Goal: Transaction & Acquisition: Obtain resource

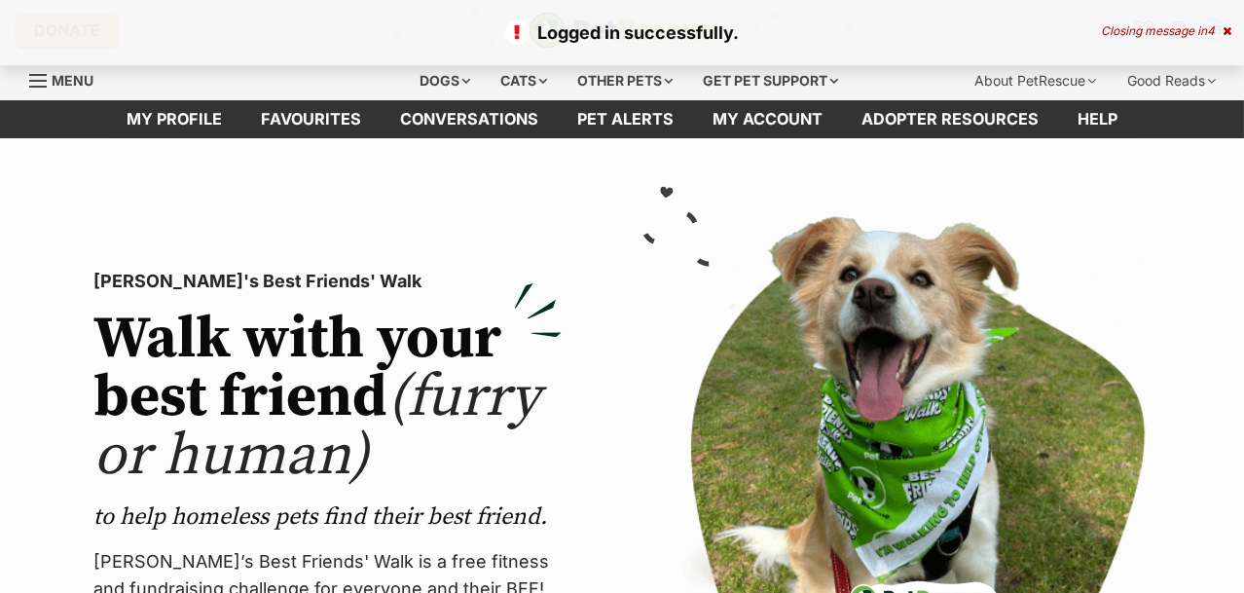
click at [330, 118] on link "Favourites" at bounding box center [310, 119] width 139 height 38
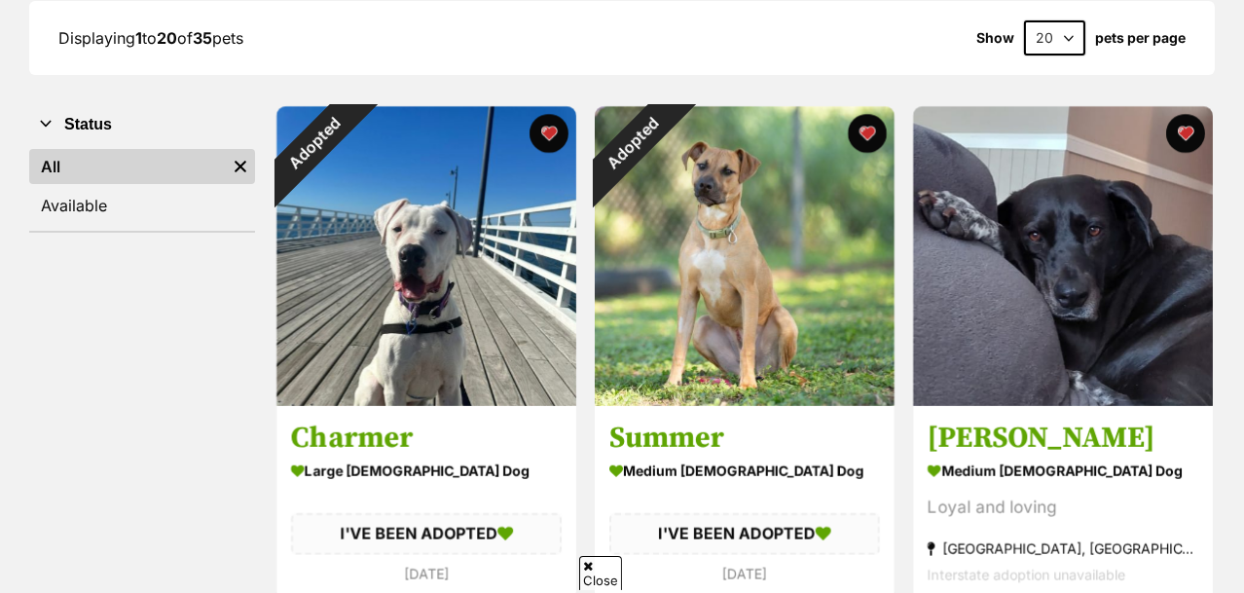
click at [544, 126] on button "favourite" at bounding box center [548, 133] width 39 height 39
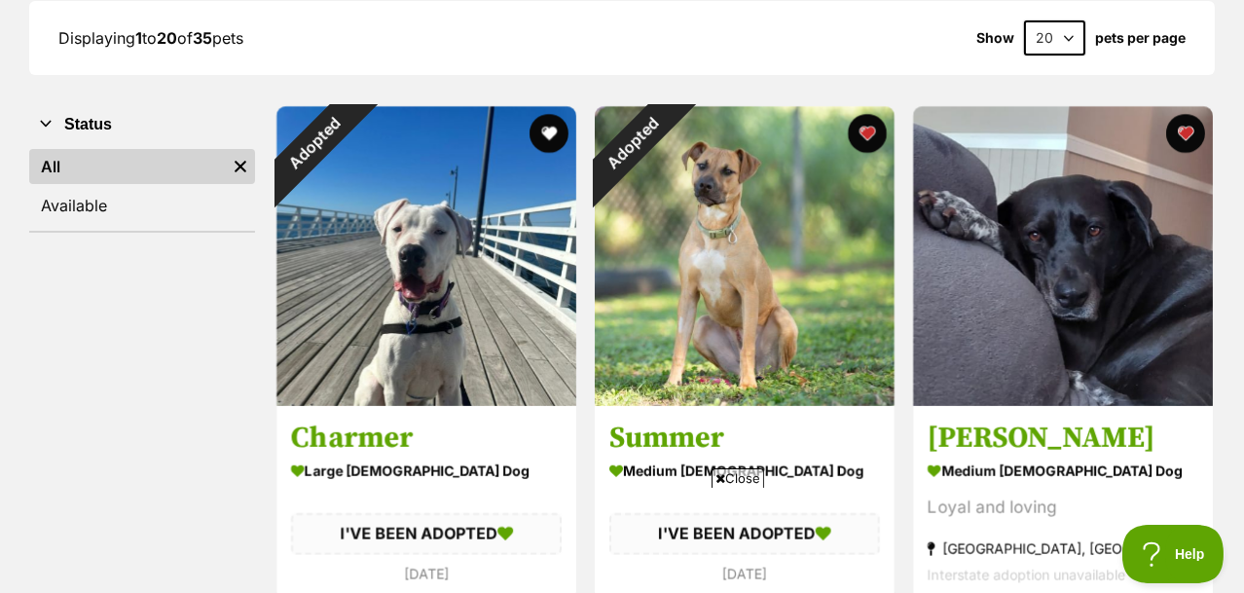
click at [862, 133] on button "favourite" at bounding box center [867, 133] width 39 height 39
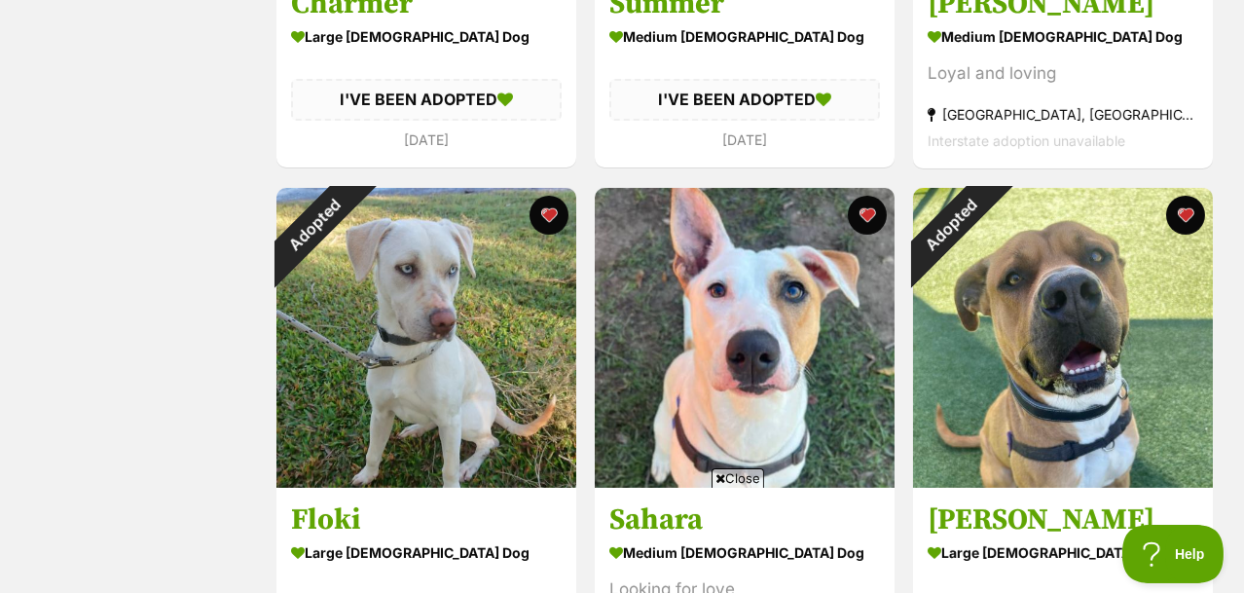
click at [542, 214] on button "favourite" at bounding box center [548, 215] width 39 height 39
click at [1183, 211] on button "favourite" at bounding box center [1185, 215] width 39 height 39
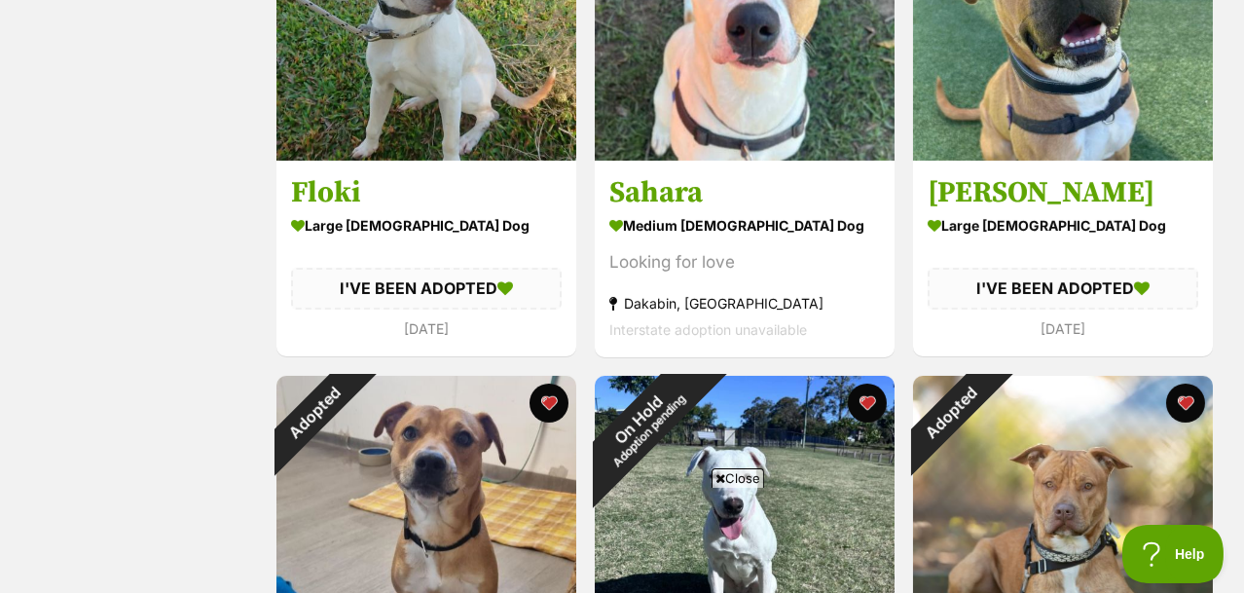
scroll to position [1248, 0]
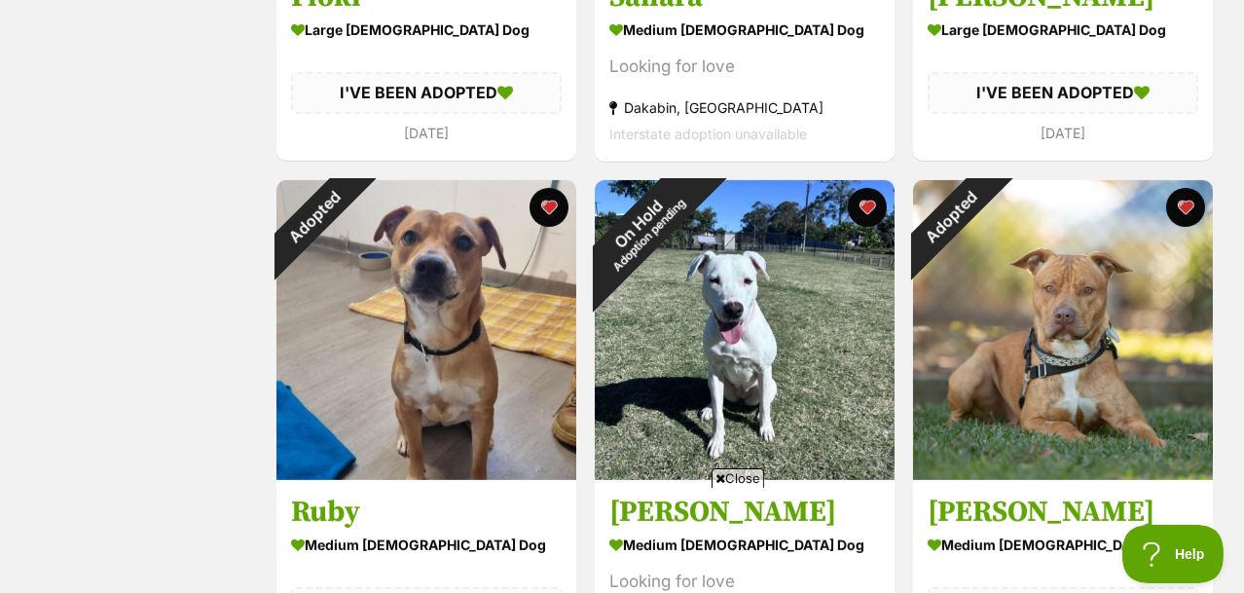
click at [539, 201] on button "favourite" at bounding box center [548, 207] width 39 height 39
click at [1182, 200] on button "favourite" at bounding box center [1185, 207] width 39 height 39
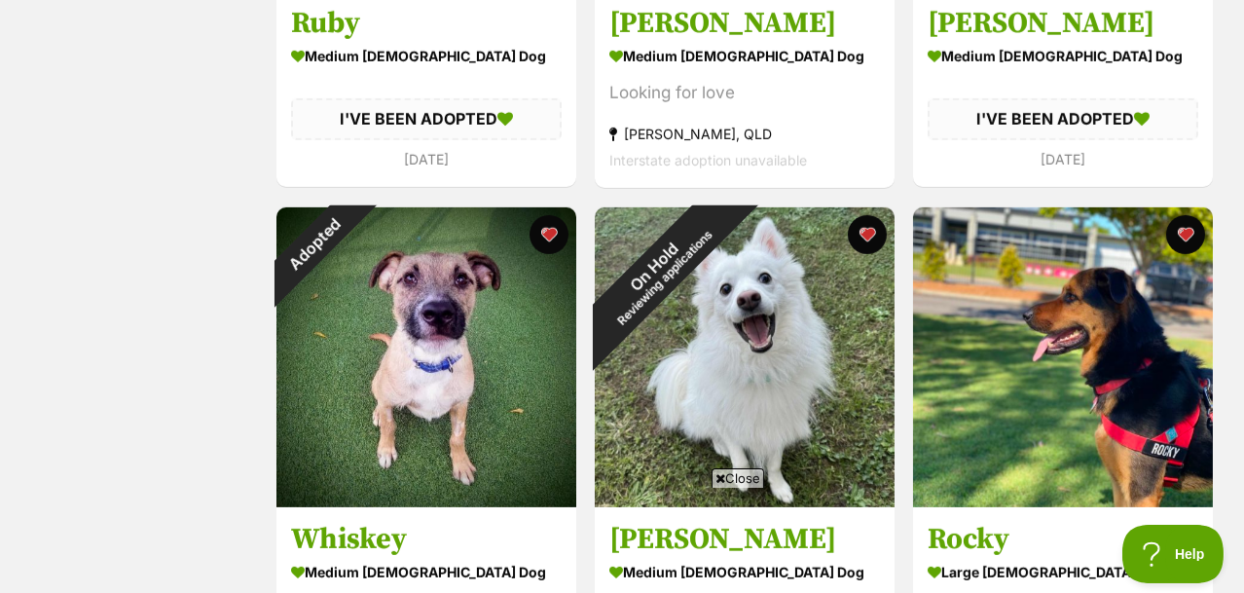
scroll to position [1742, 0]
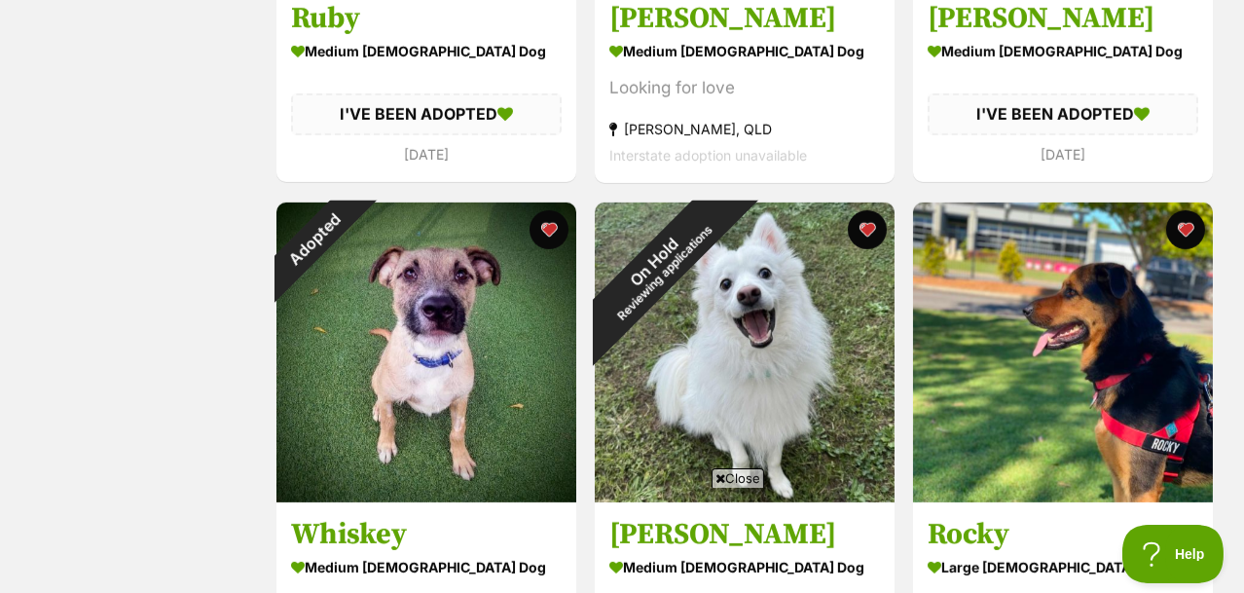
click at [543, 229] on button "favourite" at bounding box center [548, 229] width 39 height 39
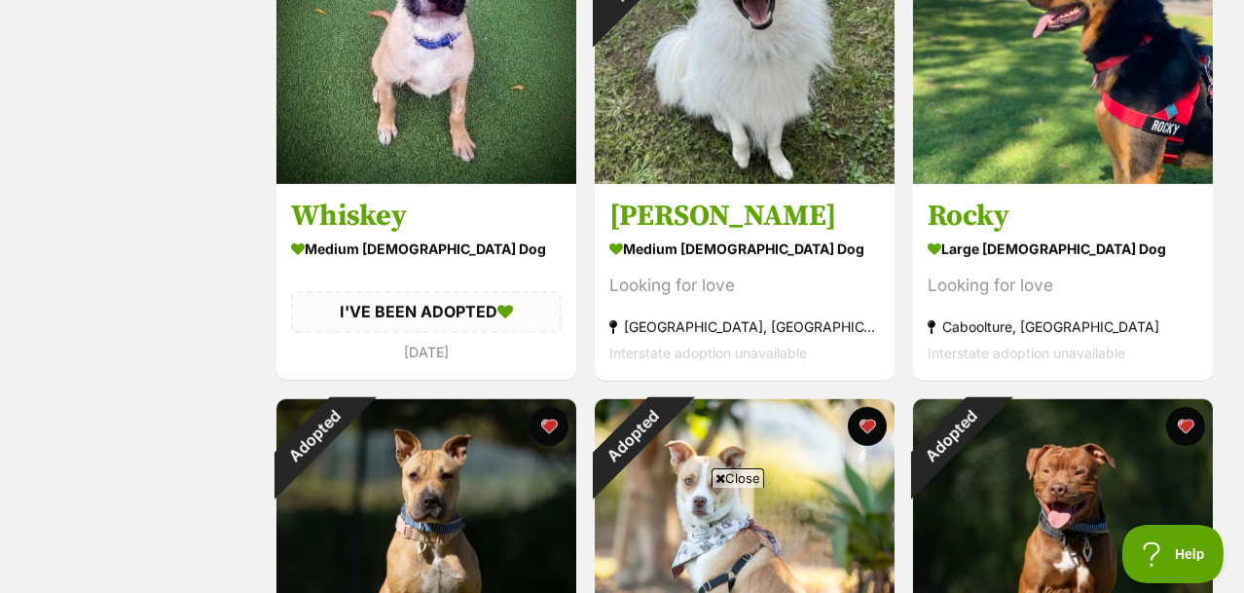
scroll to position [2297, 0]
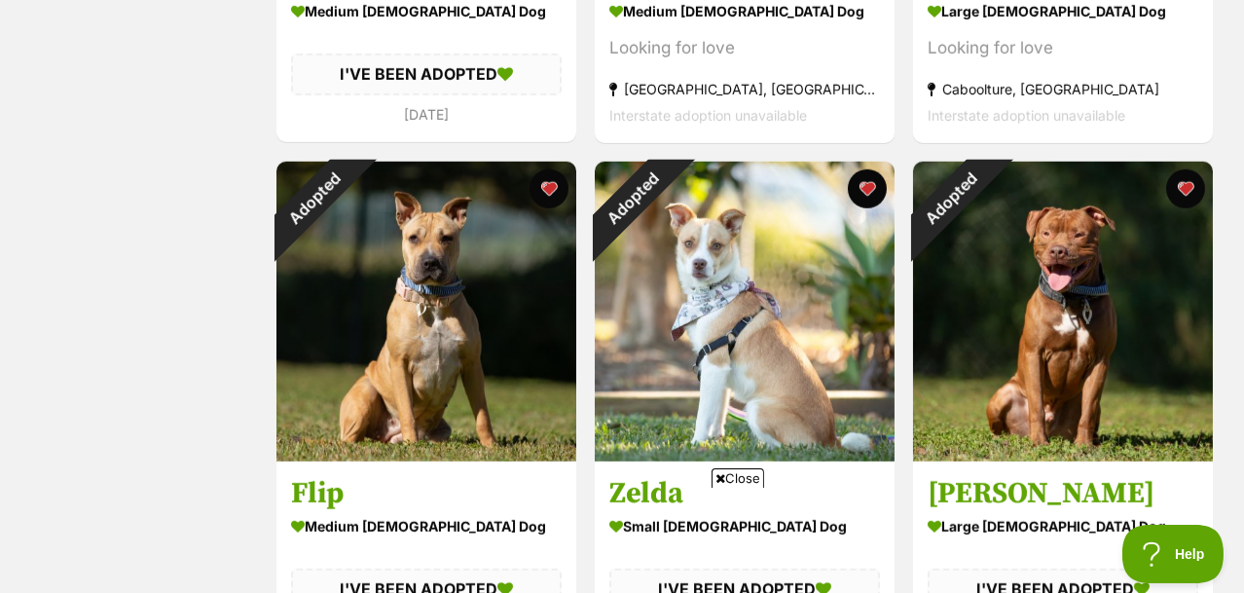
click at [542, 184] on button "favourite" at bounding box center [548, 188] width 39 height 39
click at [869, 185] on button "favourite" at bounding box center [867, 188] width 39 height 39
click at [1183, 185] on button "favourite" at bounding box center [1185, 188] width 39 height 39
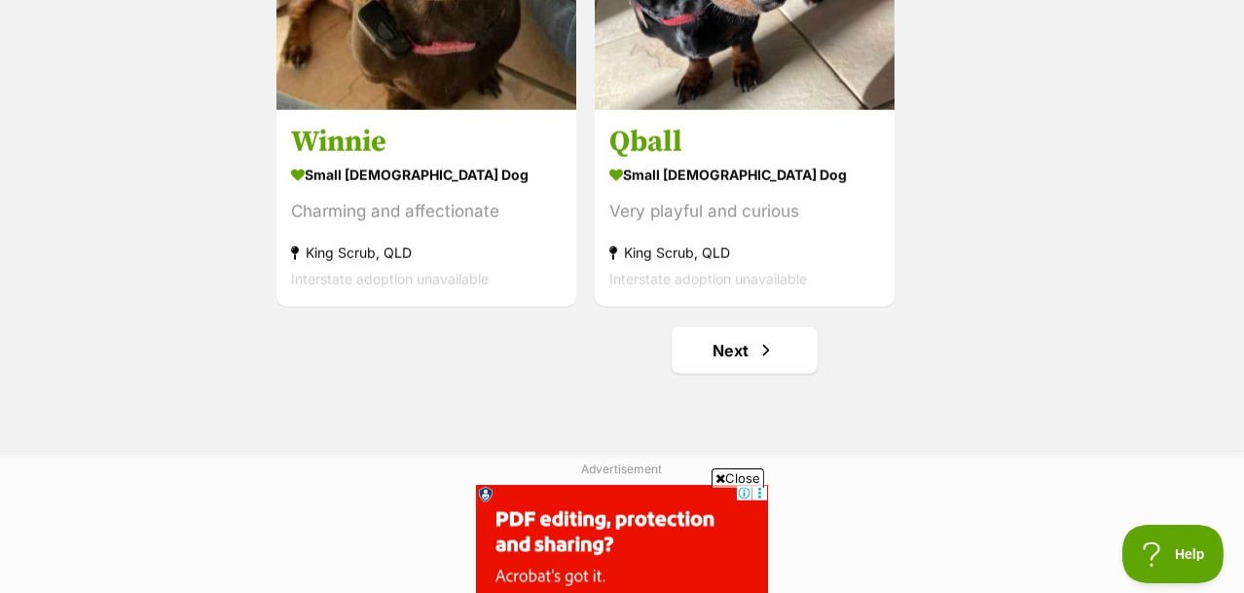
scroll to position [3686, 0]
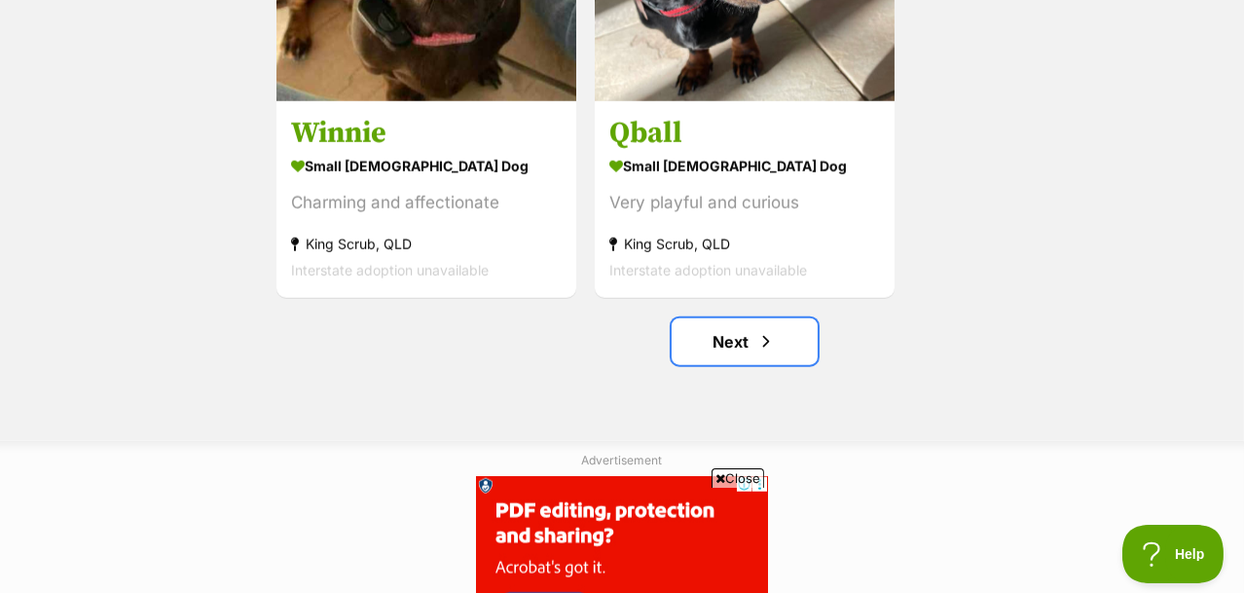
click at [726, 339] on link "Next" at bounding box center [744, 341] width 146 height 47
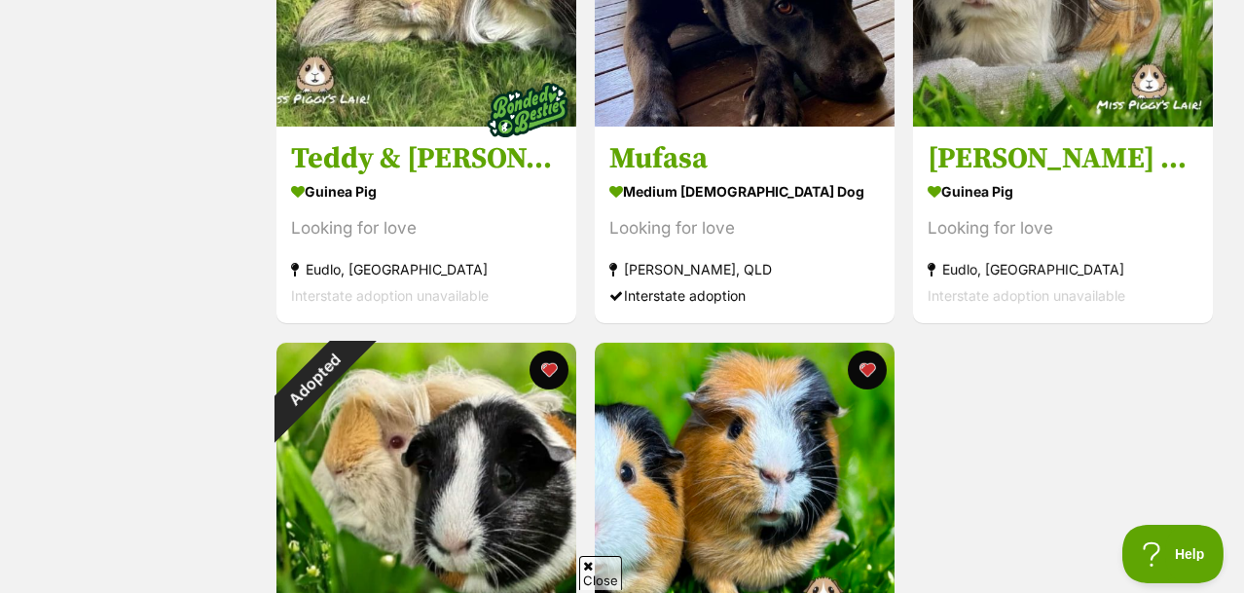
scroll to position [797, 0]
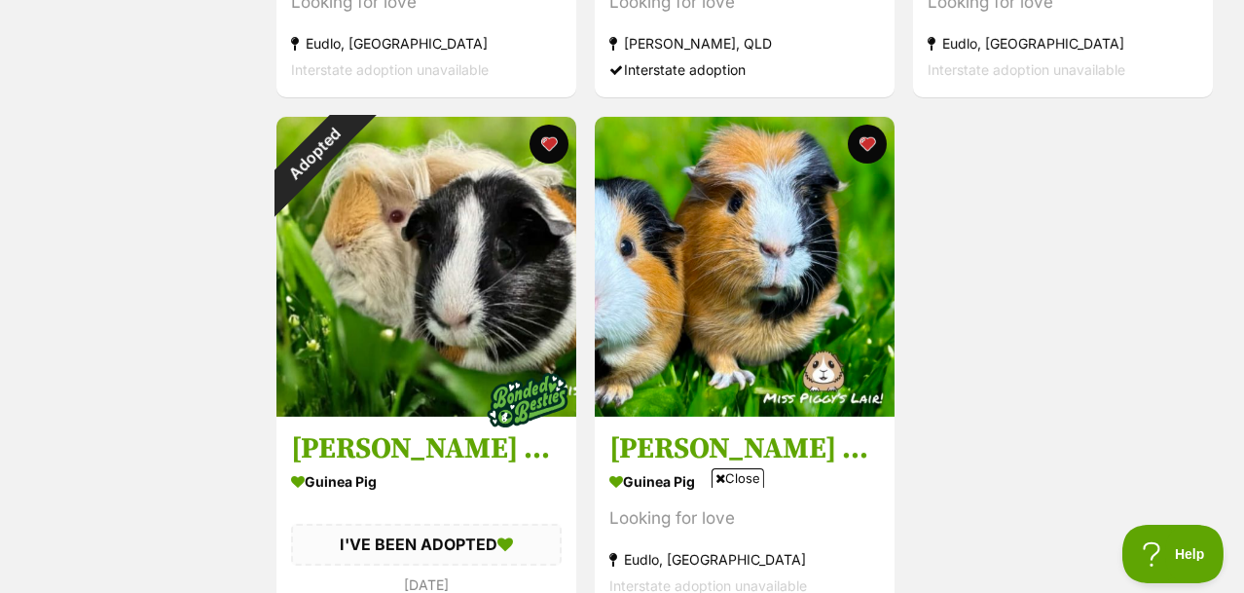
click at [541, 137] on button "favourite" at bounding box center [548, 144] width 39 height 39
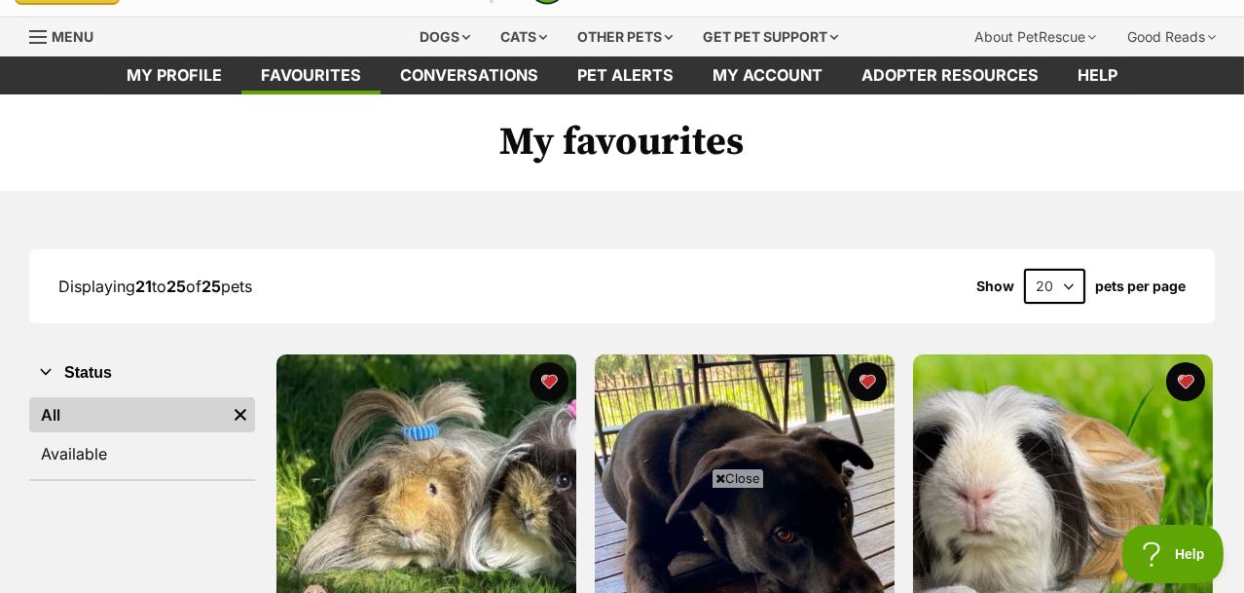
scroll to position [0, 0]
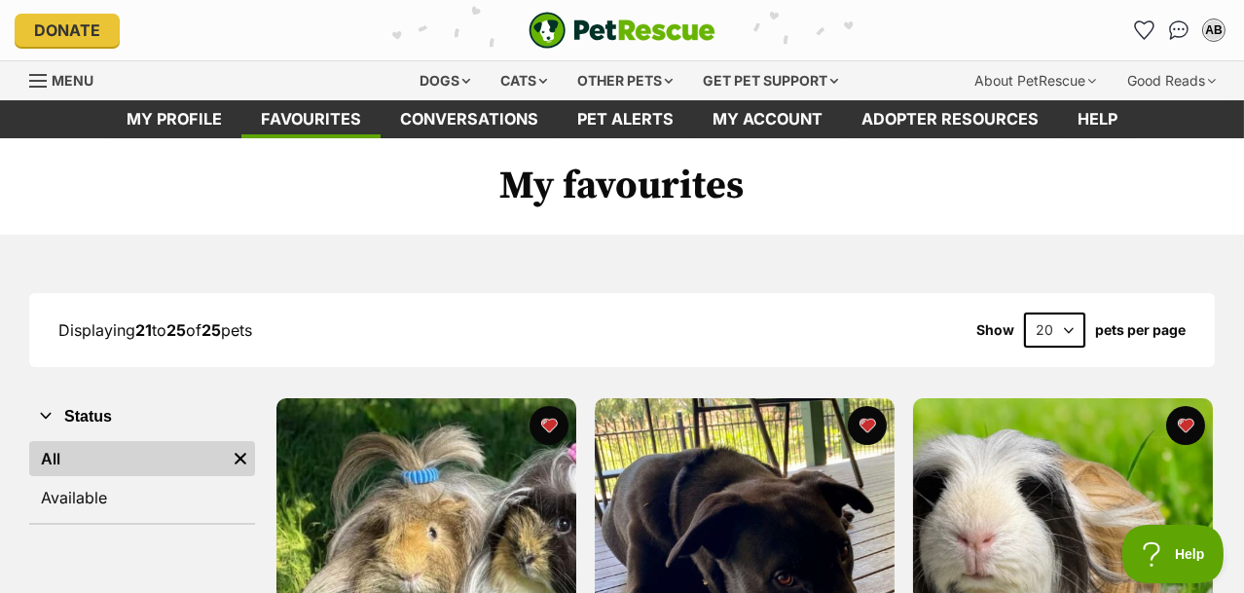
click at [466, 75] on div "Dogs" at bounding box center [446, 80] width 78 height 39
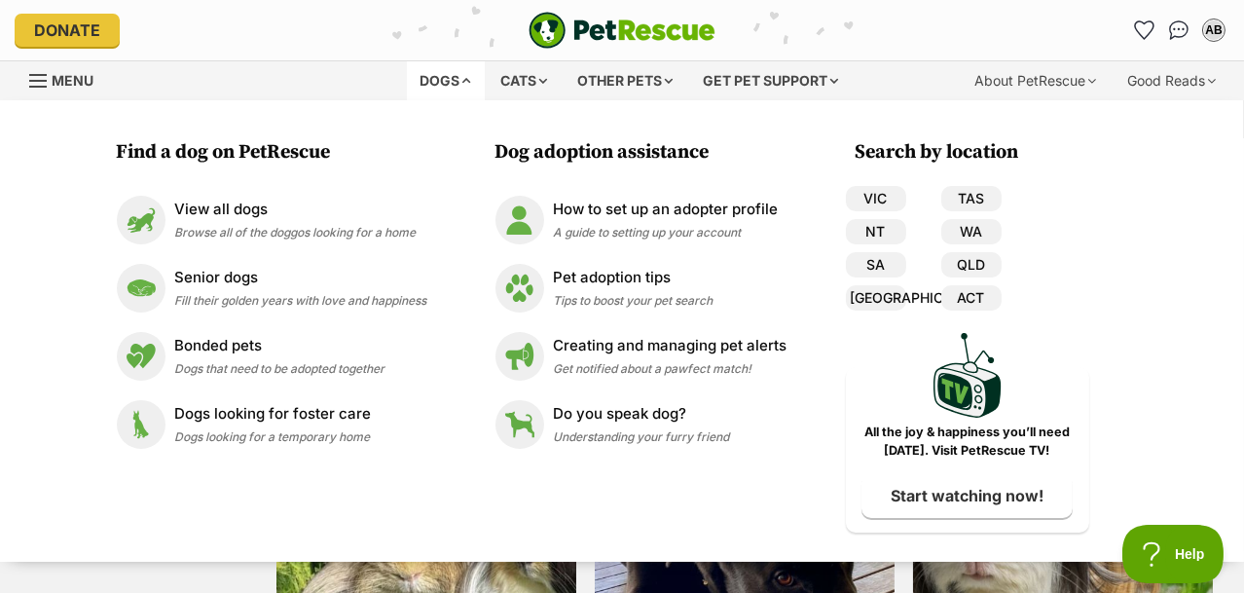
click at [377, 200] on p "View all dogs" at bounding box center [295, 210] width 241 height 22
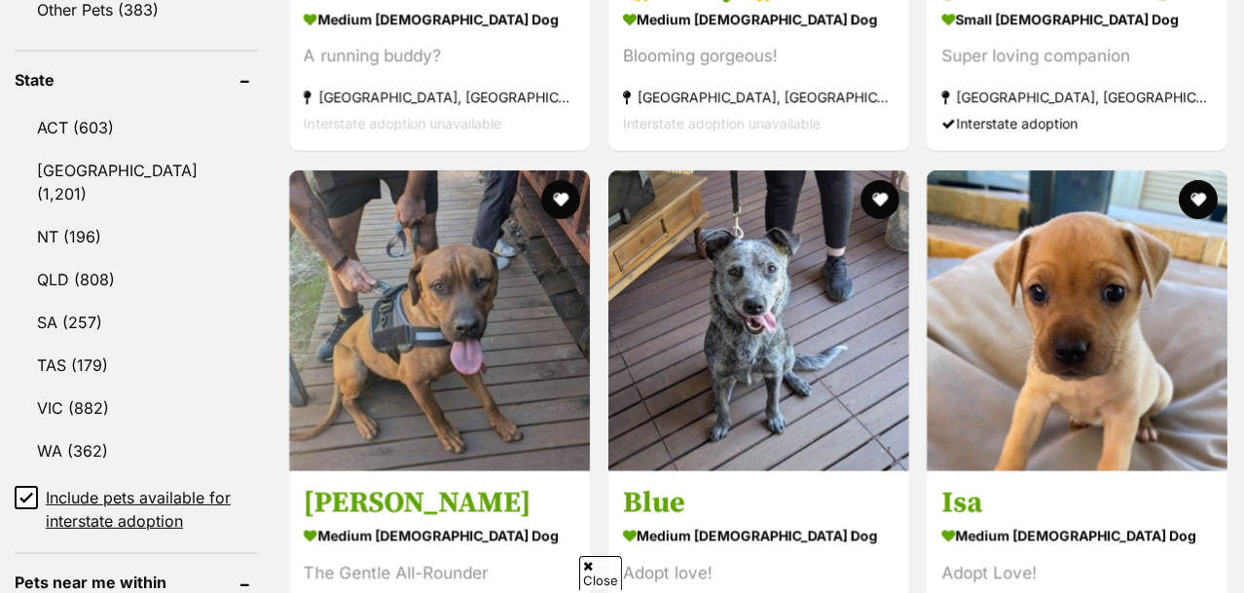
scroll to position [995, 0]
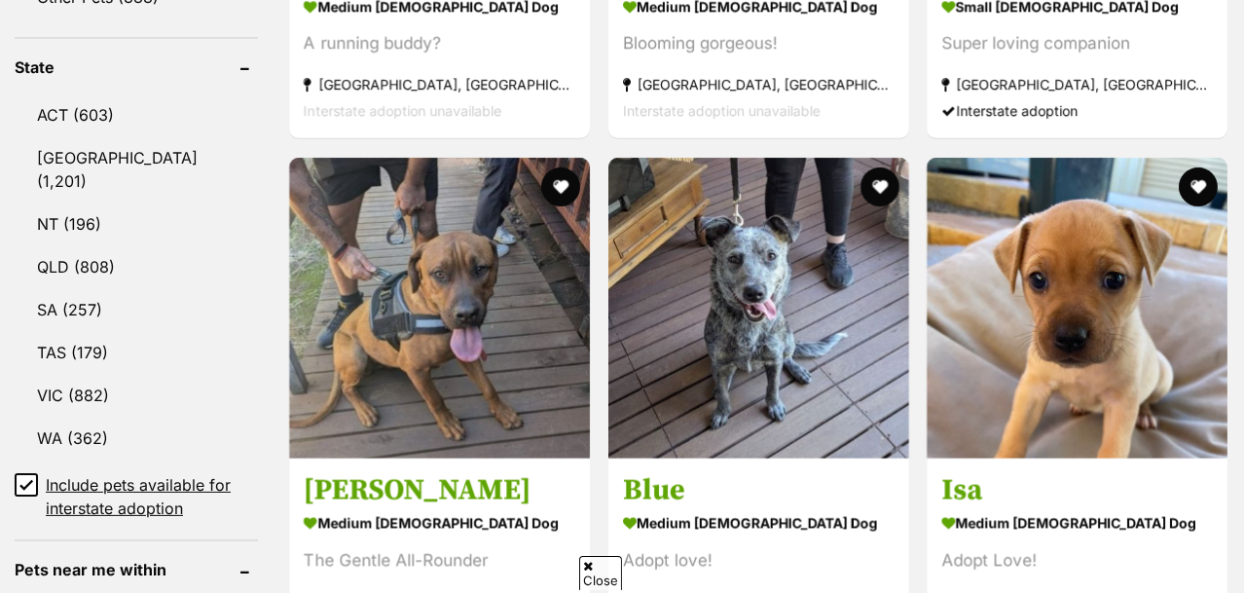
click at [61, 246] on link "QLD (808)" at bounding box center [136, 266] width 243 height 41
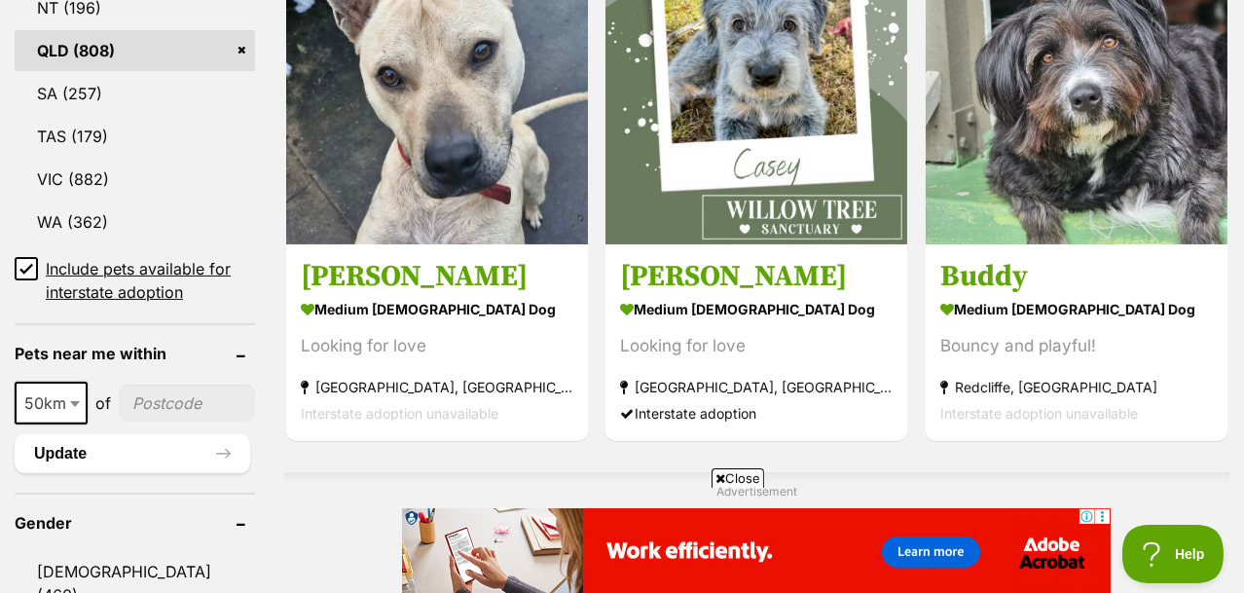
scroll to position [1222, 0]
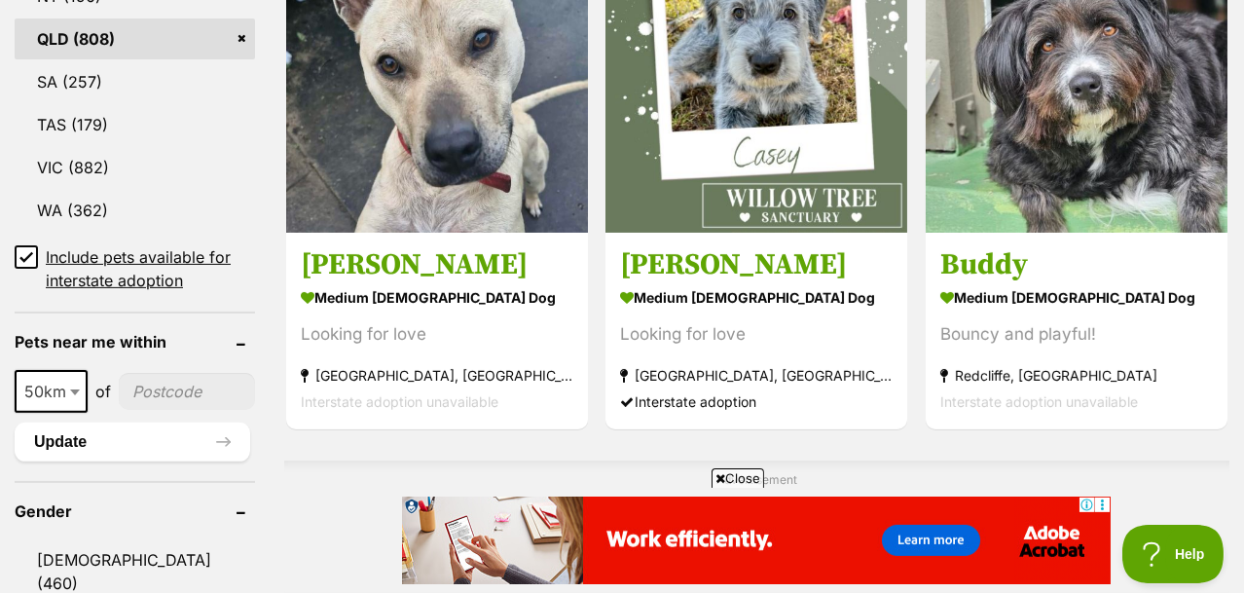
click at [221, 370] on div "10km 25km 50km 100km 250km 50km of" at bounding box center [135, 391] width 240 height 43
click at [191, 373] on input"] "postcode" at bounding box center [187, 391] width 136 height 37
type input"] "v"
type input"] "cairns"
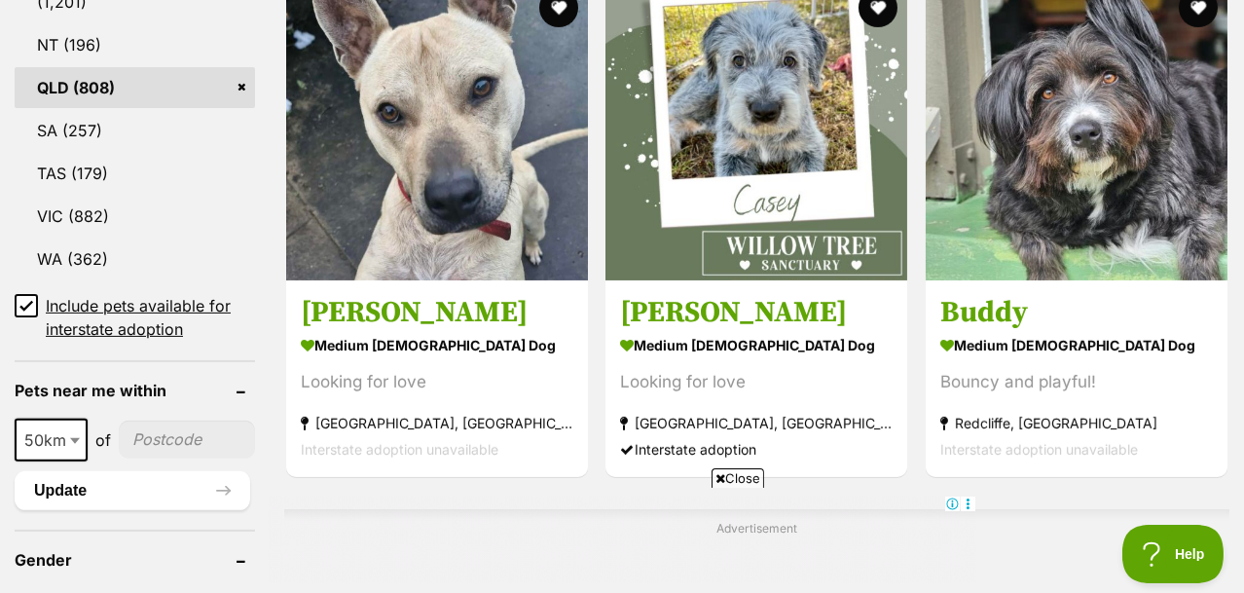
scroll to position [1285, 0]
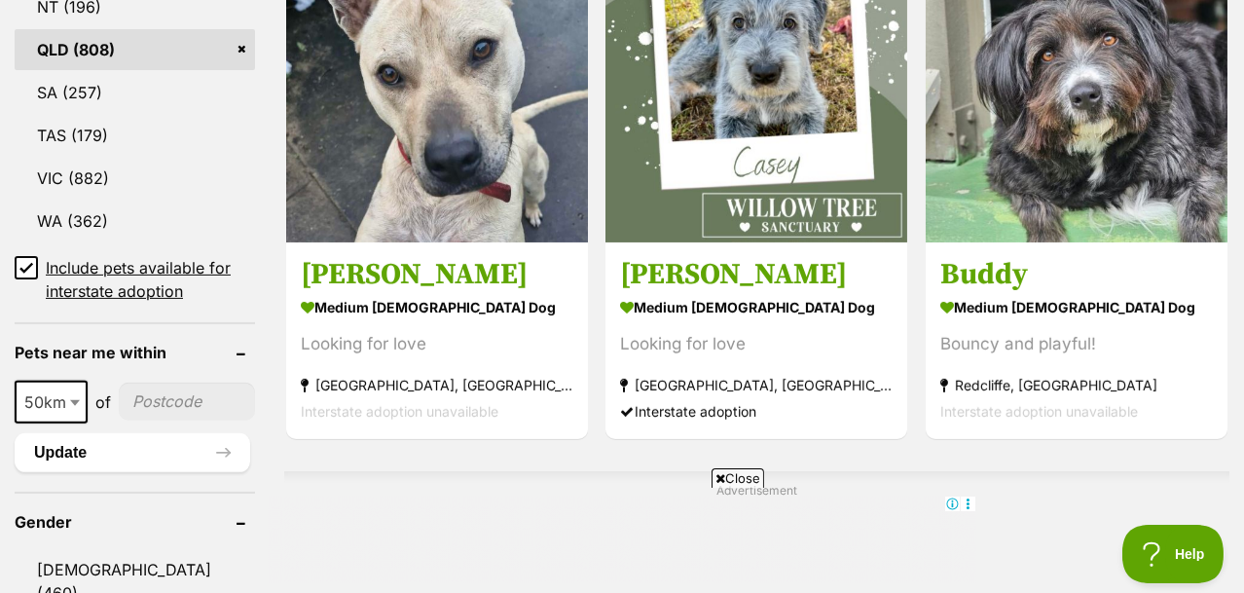
click at [178, 385] on input"] "postcode" at bounding box center [187, 400] width 136 height 37
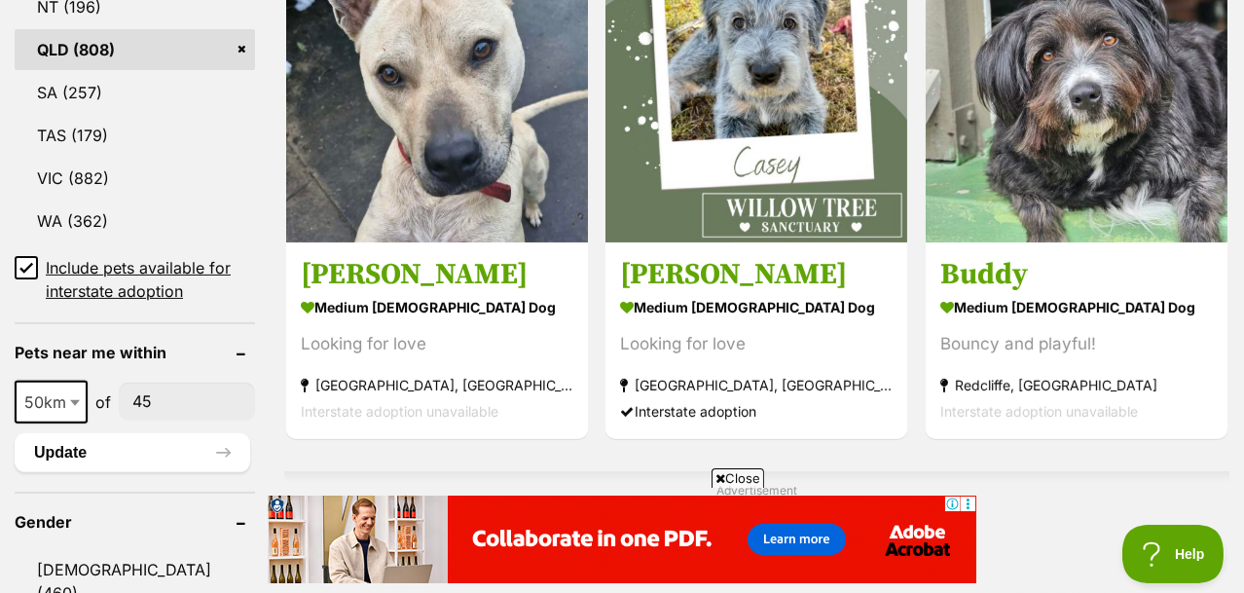
scroll to position [0, 0]
type input"] "4506"
click at [64, 388] on span "50km" at bounding box center [51, 401] width 69 height 27
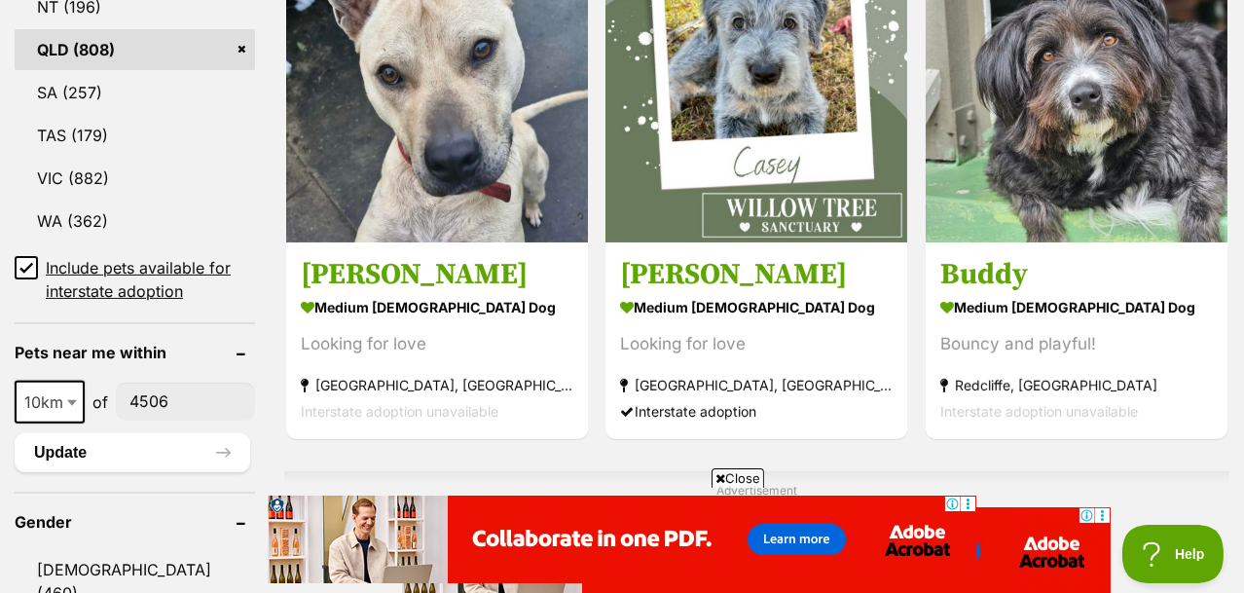
select select "10"
click at [104, 433] on button "Update" at bounding box center [132, 452] width 235 height 39
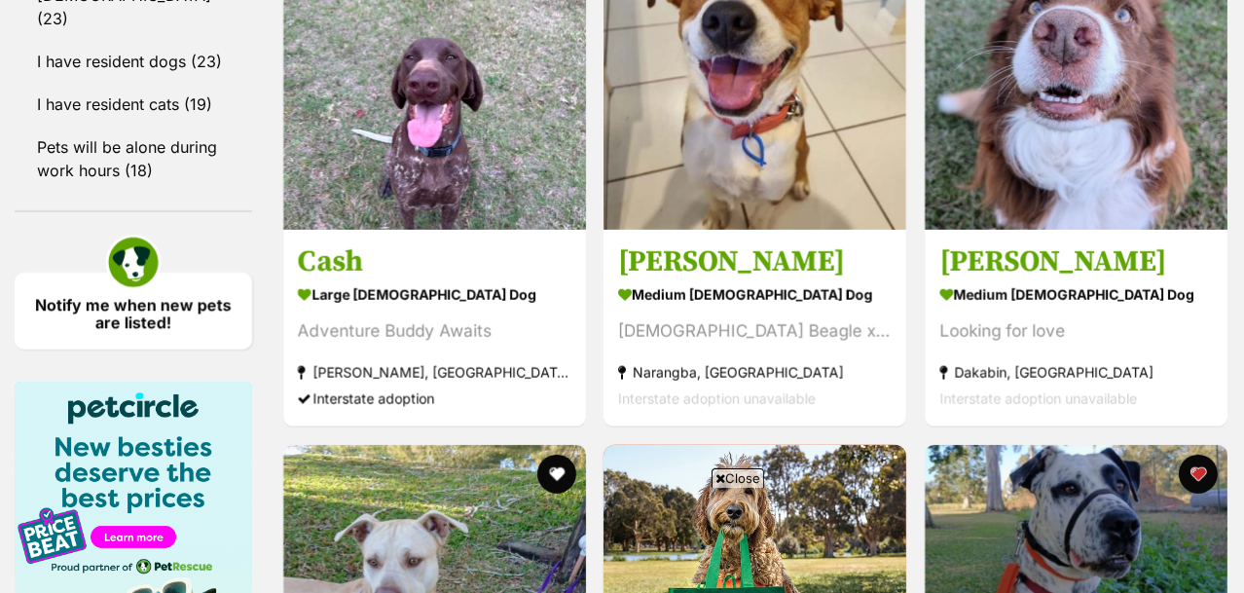
scroll to position [1807, 0]
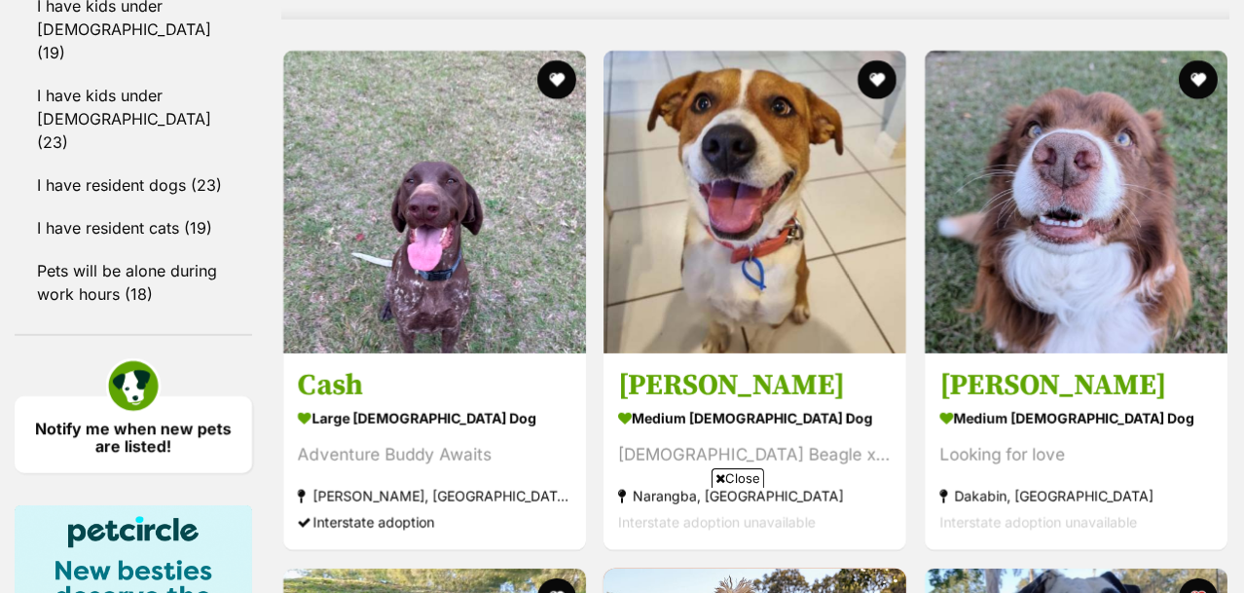
click at [978, 259] on img at bounding box center [1075, 202] width 303 height 303
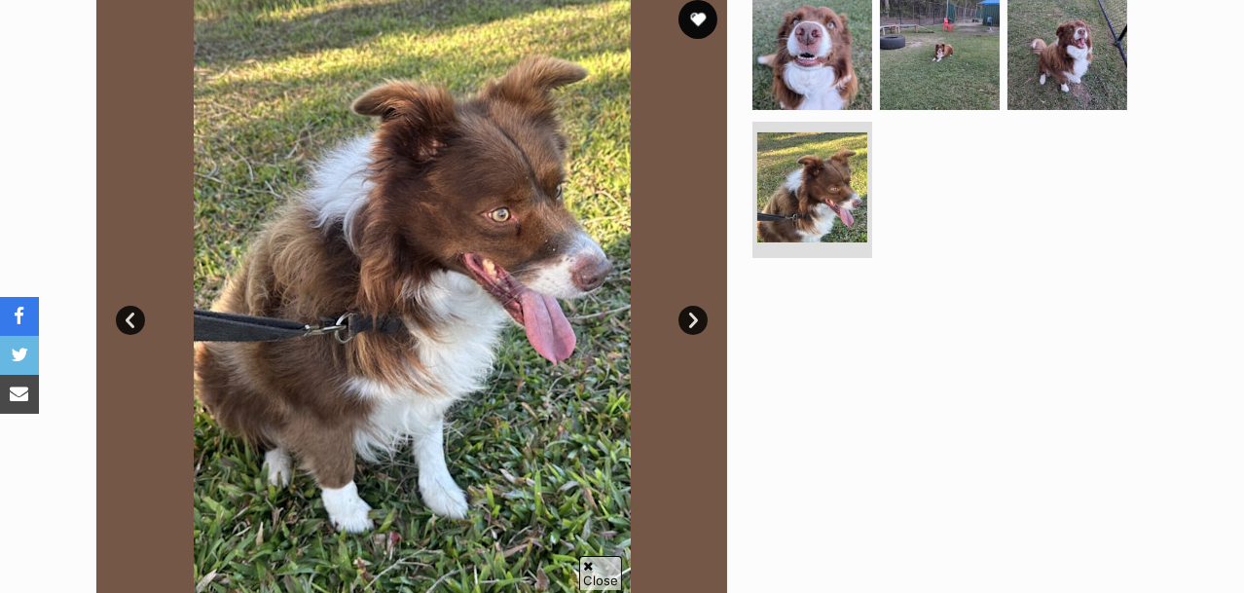
click at [1044, 84] on img at bounding box center [1067, 50] width 120 height 120
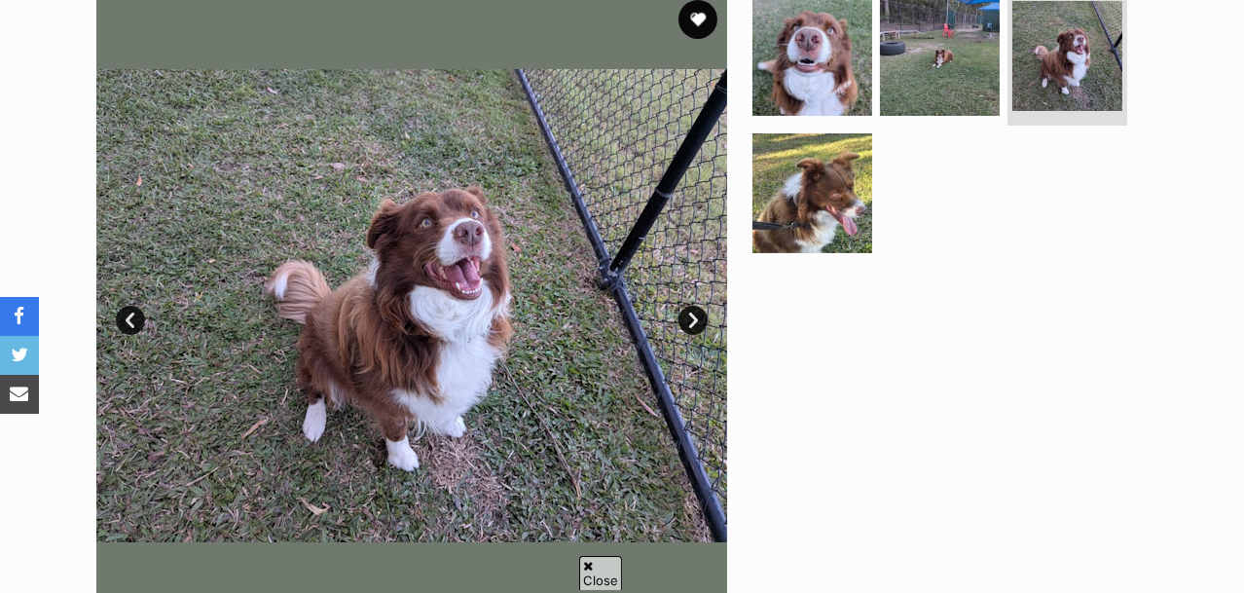
click at [946, 83] on img at bounding box center [940, 56] width 120 height 120
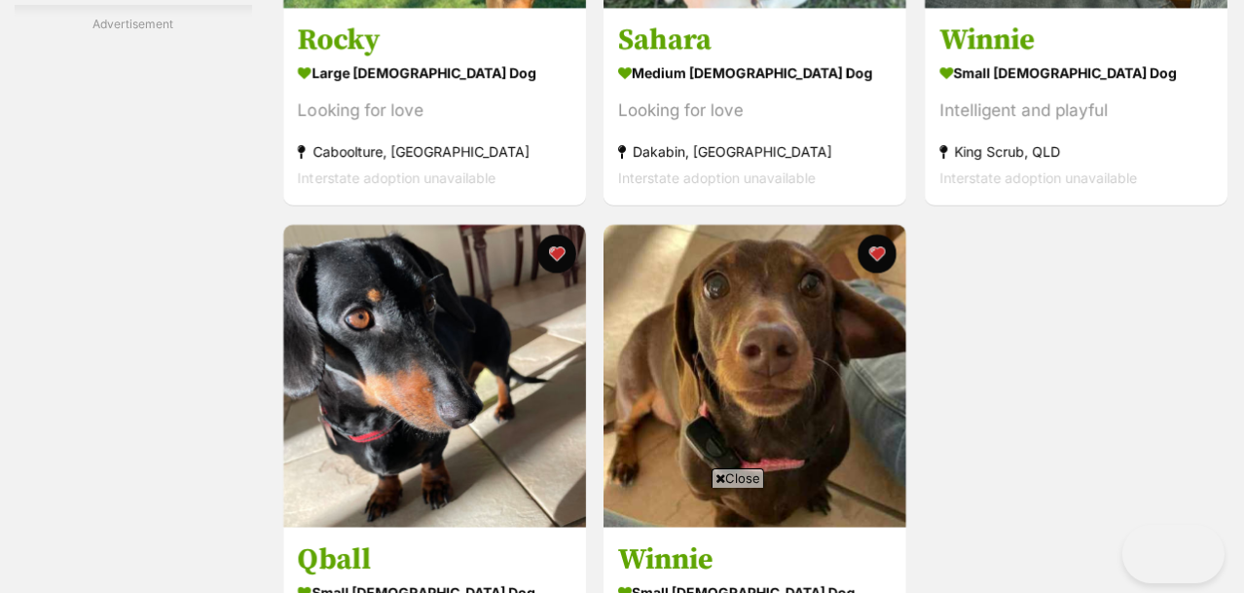
scroll to position [4832, 0]
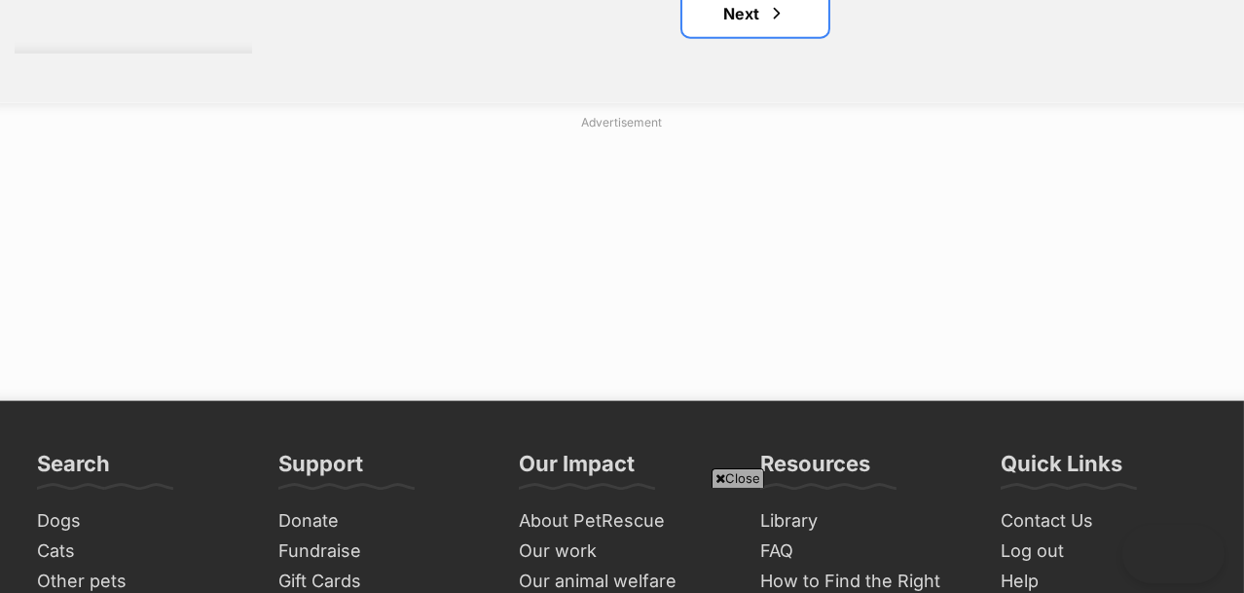
click at [769, 37] on link "Next" at bounding box center [755, 13] width 146 height 47
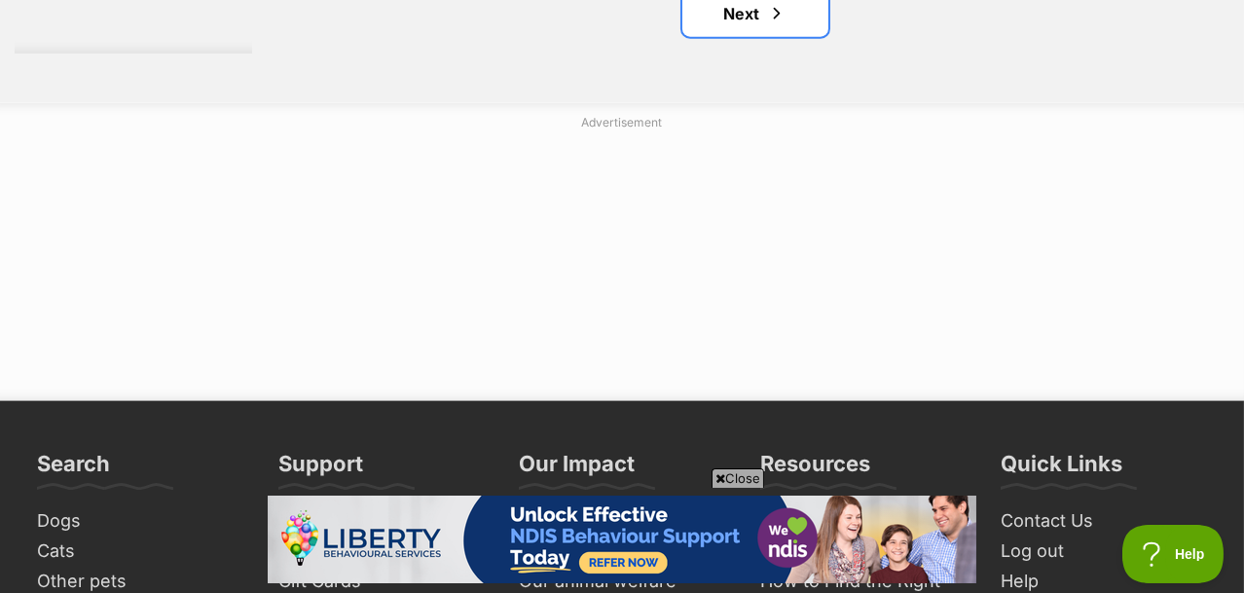
scroll to position [0, 0]
